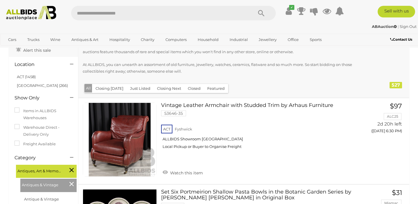
scroll to position [36, 0]
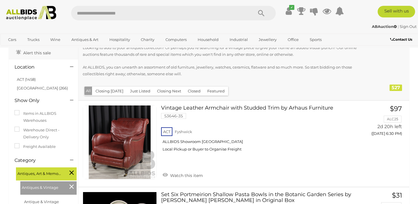
click at [145, 92] on button "Just Listed" at bounding box center [140, 91] width 27 height 9
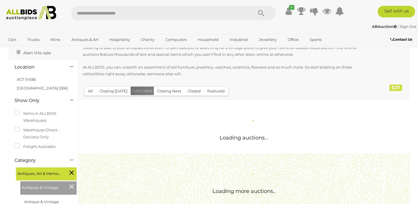
scroll to position [0, 0]
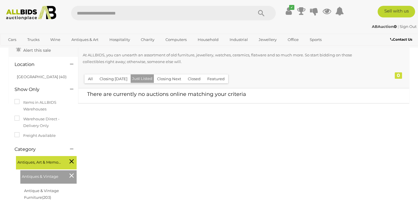
scroll to position [39, 0]
click at [89, 80] on button "All" at bounding box center [90, 78] width 12 height 9
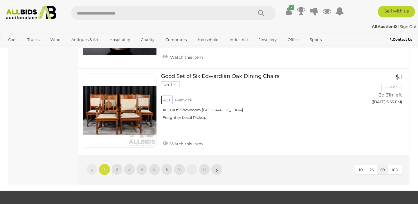
scroll to position [4478, 0]
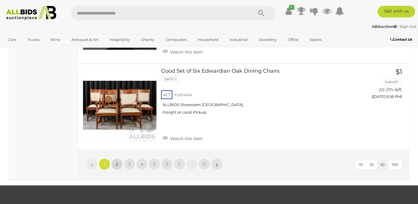
click at [116, 161] on span "2" at bounding box center [117, 163] width 2 height 5
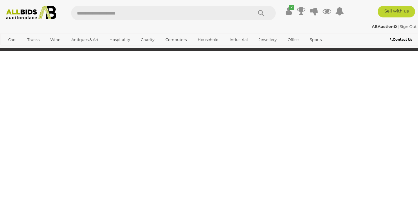
scroll to position [78, 0]
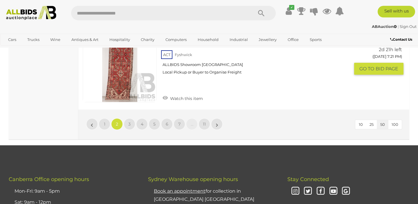
scroll to position [4497, 0]
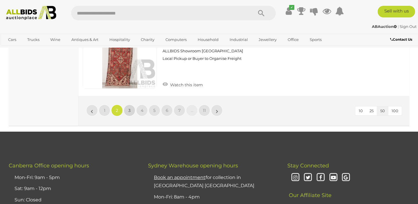
click at [132, 105] on link "3" at bounding box center [130, 111] width 12 height 12
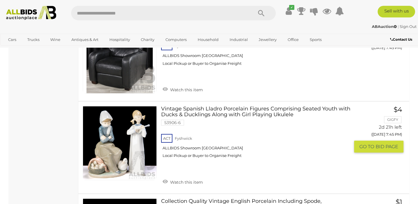
scroll to position [4303, 0]
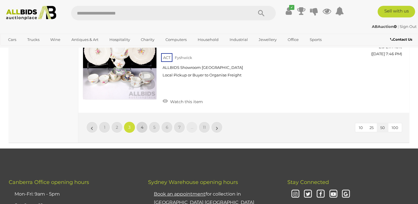
click at [143, 121] on link "4" at bounding box center [142, 127] width 12 height 12
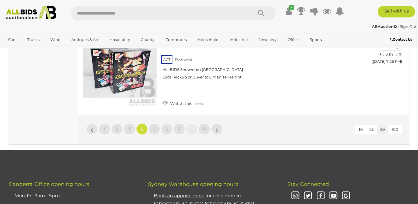
scroll to position [4435, 0]
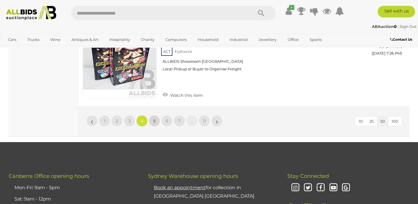
click at [156, 115] on link "5" at bounding box center [155, 121] width 12 height 12
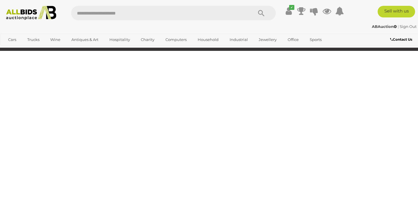
scroll to position [78, 0]
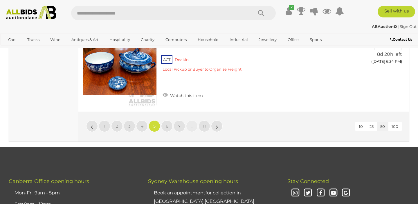
scroll to position [4421, 0]
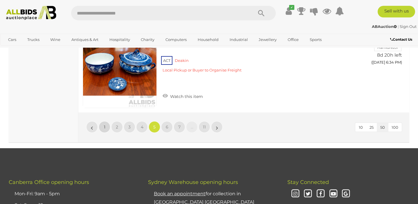
click at [106, 126] on link "1" at bounding box center [105, 127] width 12 height 12
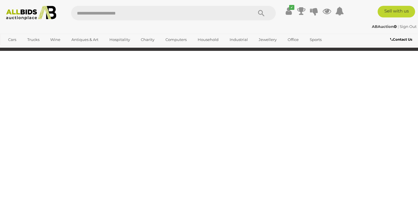
scroll to position [78, 0]
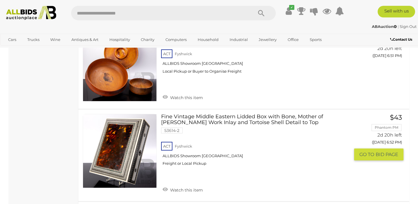
scroll to position [3615, 0]
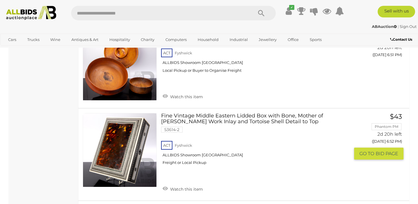
click at [123, 115] on link at bounding box center [120, 150] width 74 height 74
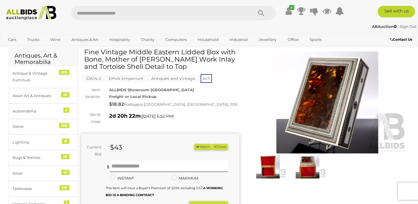
scroll to position [29, 0]
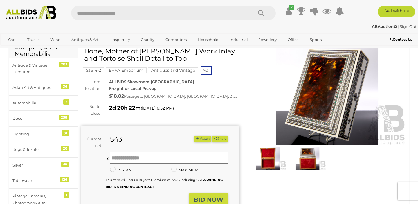
click at [267, 157] on img at bounding box center [268, 159] width 37 height 24
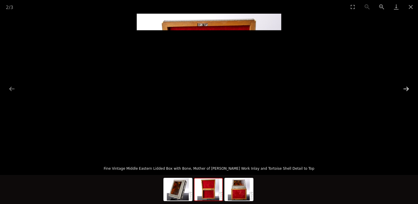
click at [406, 93] on button "Next slide" at bounding box center [406, 88] width 12 height 11
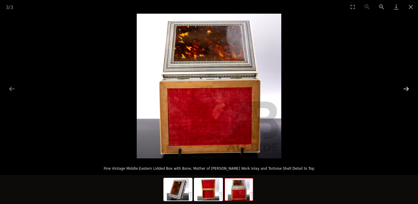
click at [406, 93] on button "Next slide" at bounding box center [406, 88] width 12 height 11
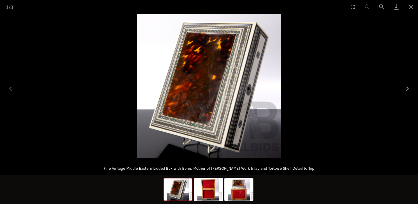
click at [406, 93] on button "Next slide" at bounding box center [406, 88] width 12 height 11
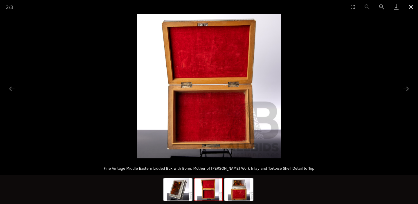
click at [410, 3] on button "Close gallery" at bounding box center [411, 7] width 15 height 14
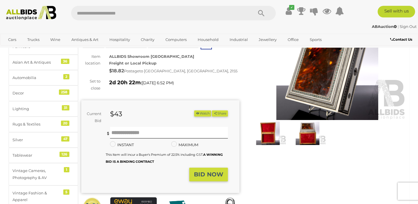
scroll to position [54, 0]
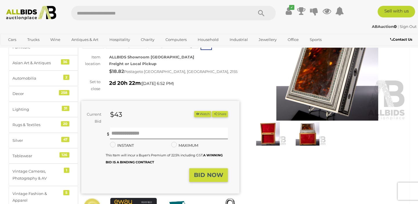
click at [200, 113] on button "Watch" at bounding box center [202, 114] width 17 height 6
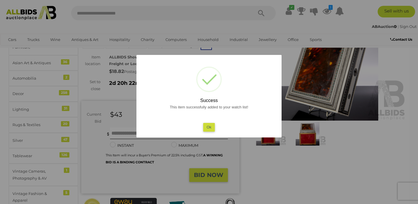
click at [206, 125] on button "Ok" at bounding box center [209, 127] width 12 height 8
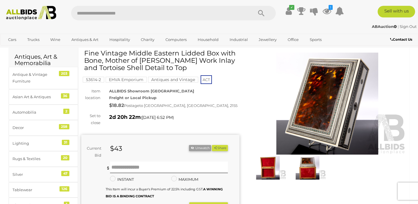
scroll to position [0, 0]
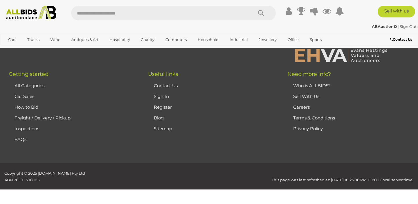
scroll to position [557, 0]
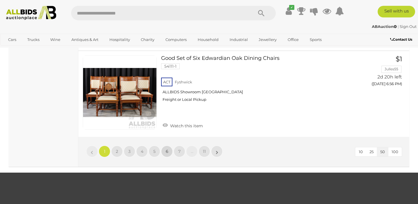
click at [169, 145] on link "6" at bounding box center [167, 151] width 12 height 12
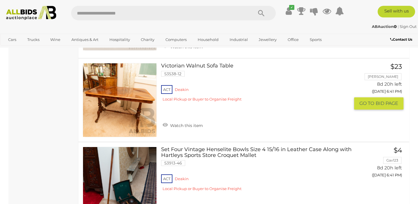
scroll to position [1101, 0]
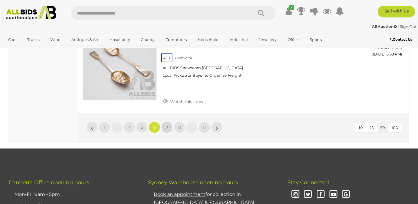
click at [166, 125] on span "7" at bounding box center [167, 127] width 2 height 5
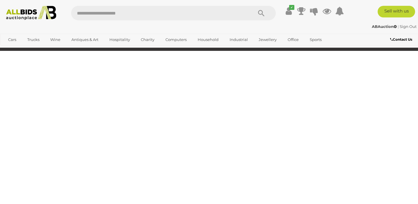
scroll to position [78, 0]
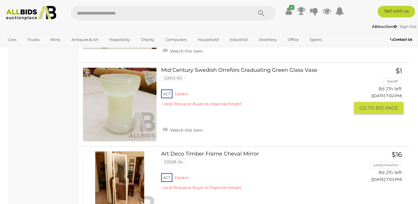
scroll to position [593, 0]
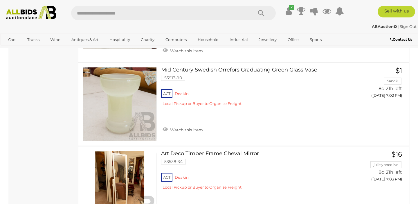
click at [143, 10] on input "text" at bounding box center [159, 13] width 176 height 15
type input "*****"
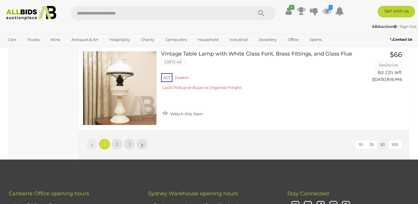
scroll to position [4315, 0]
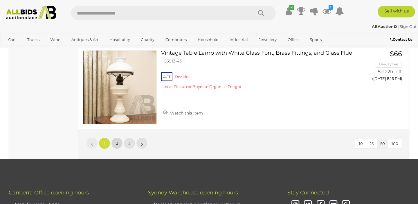
click at [120, 137] on link "2" at bounding box center [117, 143] width 12 height 12
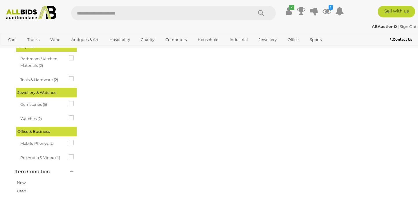
scroll to position [0, 0]
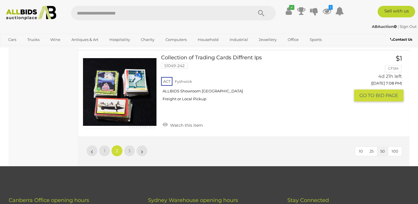
scroll to position [4382, 0]
click at [130, 148] on span "3" at bounding box center [129, 150] width 2 height 5
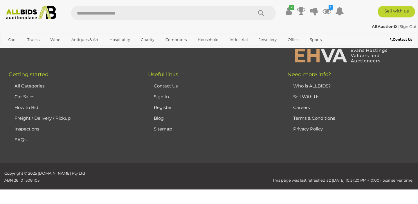
scroll to position [0, 0]
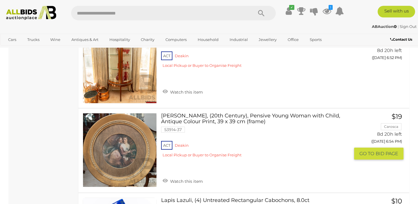
scroll to position [868, 0]
click at [182, 176] on link "Watch this item" at bounding box center [182, 180] width 43 height 9
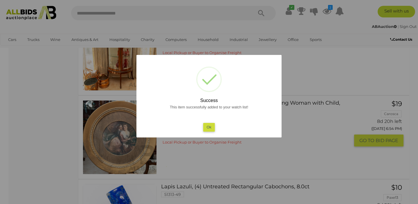
click at [212, 127] on button "Ok" at bounding box center [209, 127] width 12 height 8
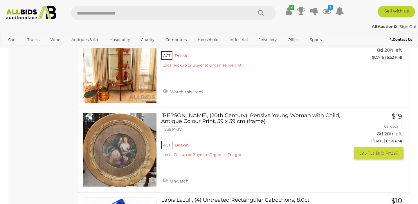
click at [126, 131] on link at bounding box center [120, 150] width 74 height 74
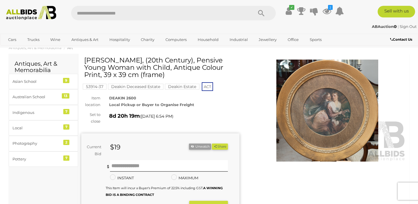
scroll to position [9, 0]
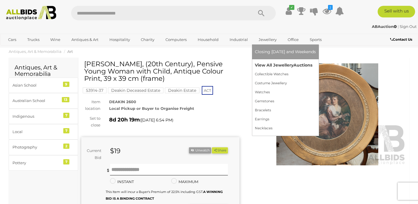
click at [264, 66] on link "View All Jewellery Auctions" at bounding box center [285, 65] width 61 height 9
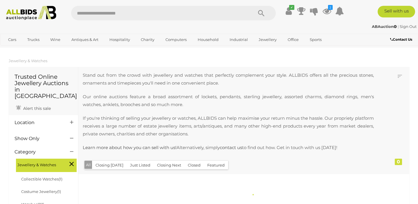
click at [138, 158] on div "Stand out from the crowd with jewellery and watches that perfectly complement y…" at bounding box center [231, 114] width 296 height 87
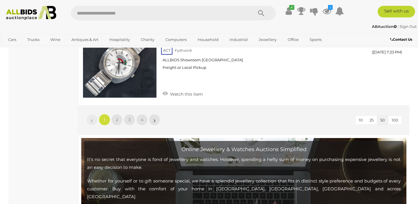
scroll to position [4617, 0]
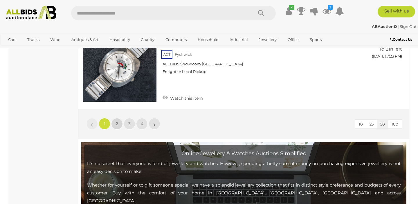
click at [119, 118] on link "2" at bounding box center [117, 124] width 12 height 12
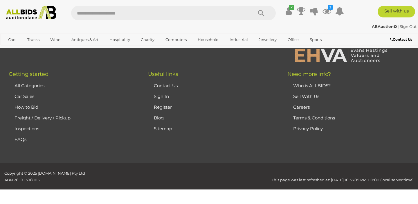
scroll to position [125, 0]
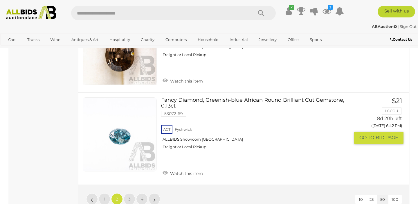
scroll to position [4472, 0]
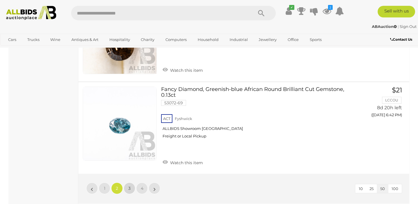
click at [128, 182] on link "3" at bounding box center [130, 188] width 12 height 12
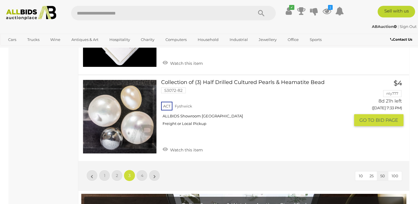
scroll to position [4378, 0]
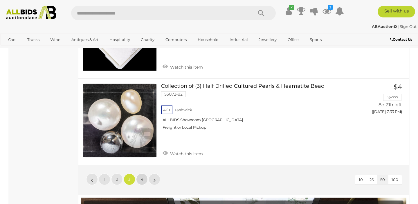
click at [140, 173] on link "4" at bounding box center [142, 179] width 12 height 12
